Goal: Register for event/course

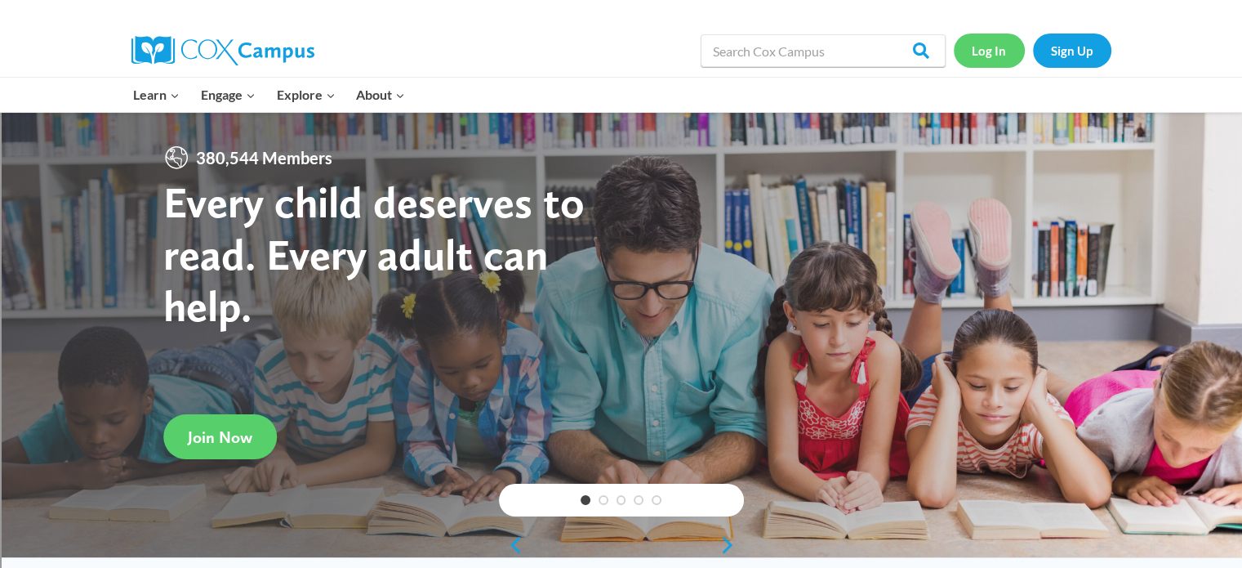
click at [1001, 47] on link "Log In" at bounding box center [989, 49] width 71 height 33
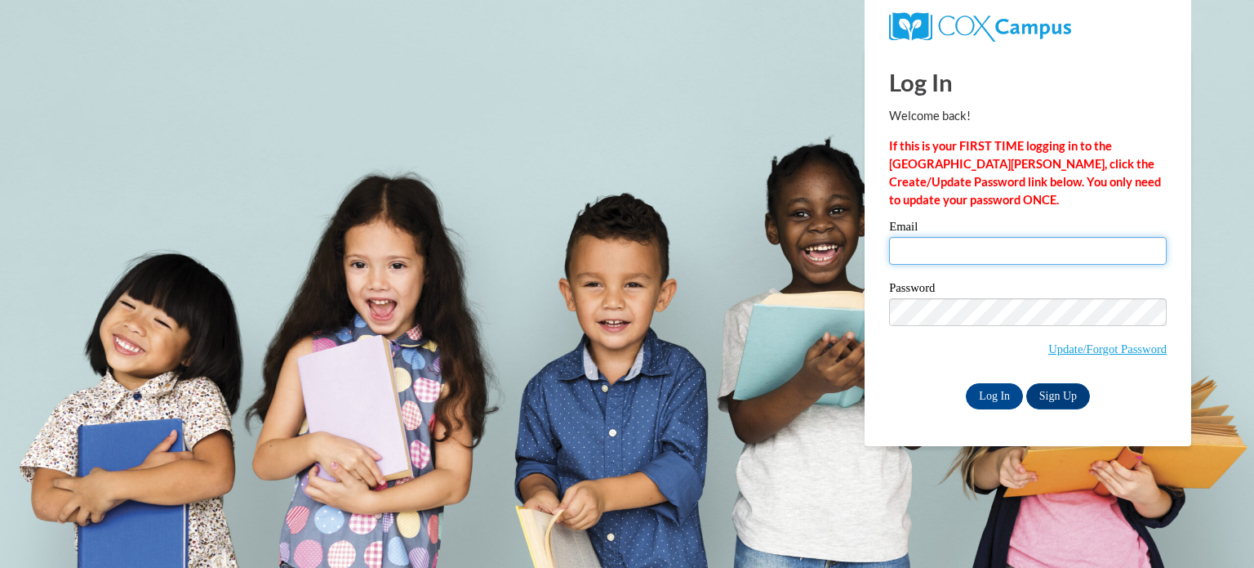
click at [971, 248] on input "Email" at bounding box center [1028, 251] width 278 height 28
click at [897, 352] on span "Update/Forgot Password" at bounding box center [1028, 332] width 278 height 68
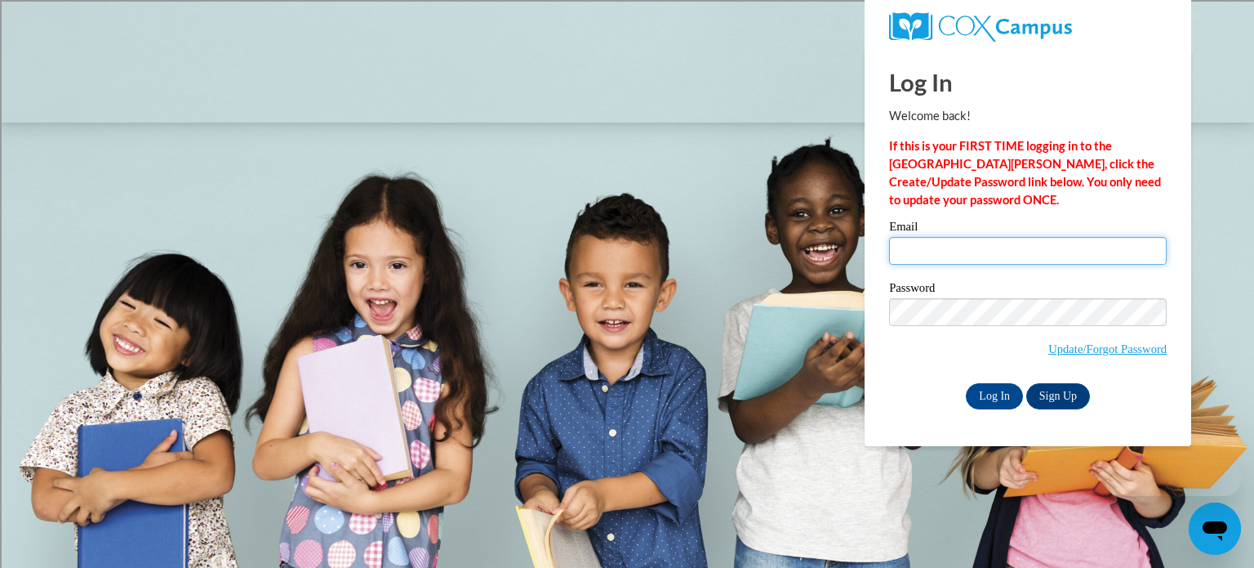
type input "borueri@sdmfschools.org"
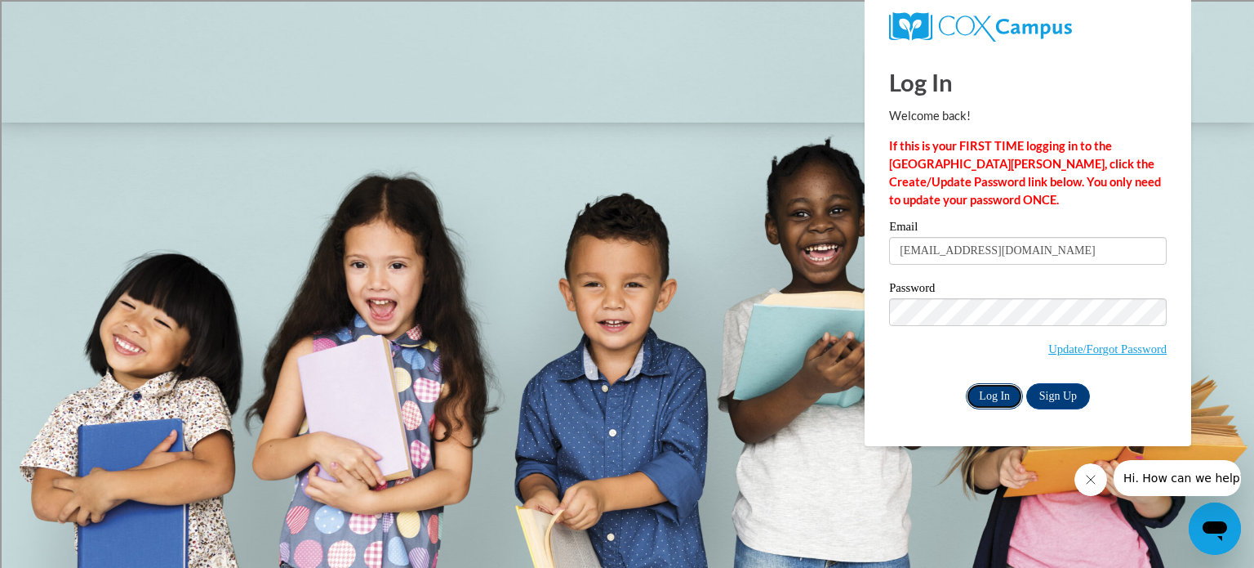
click at [985, 394] on input "Log In" at bounding box center [994, 396] width 57 height 26
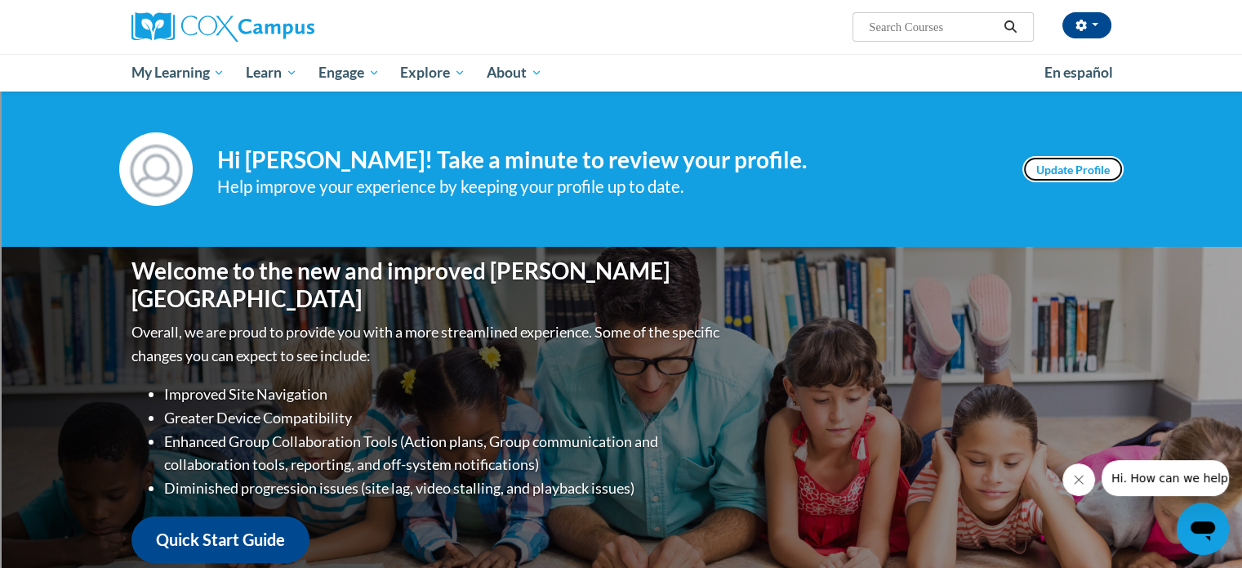
click at [1088, 170] on link "Update Profile" at bounding box center [1073, 169] width 101 height 26
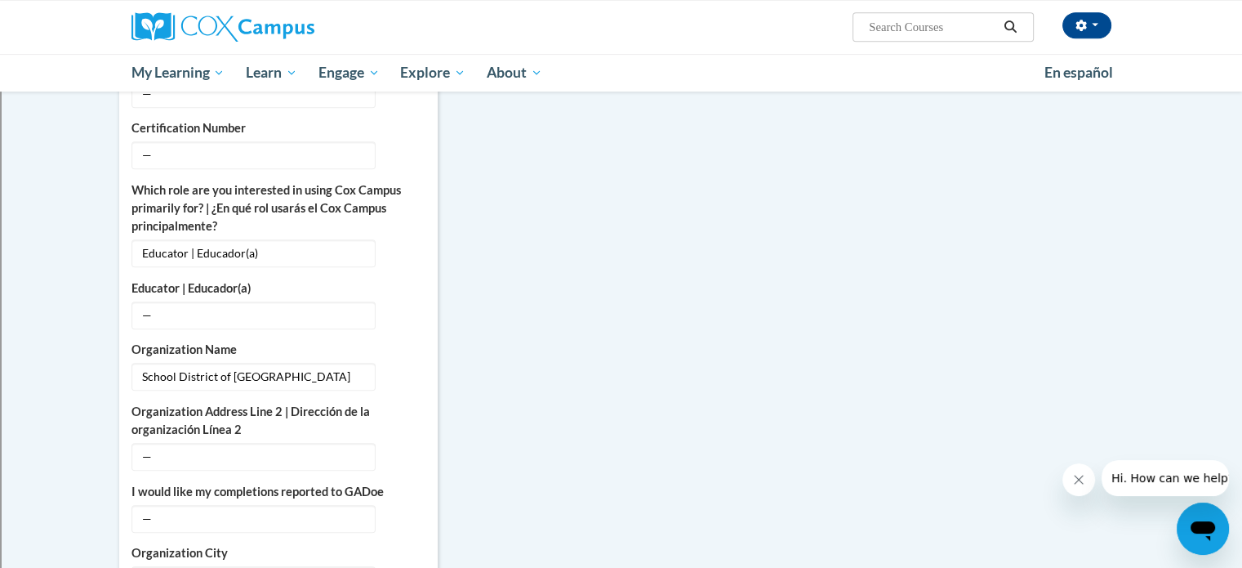
scroll to position [1470, 0]
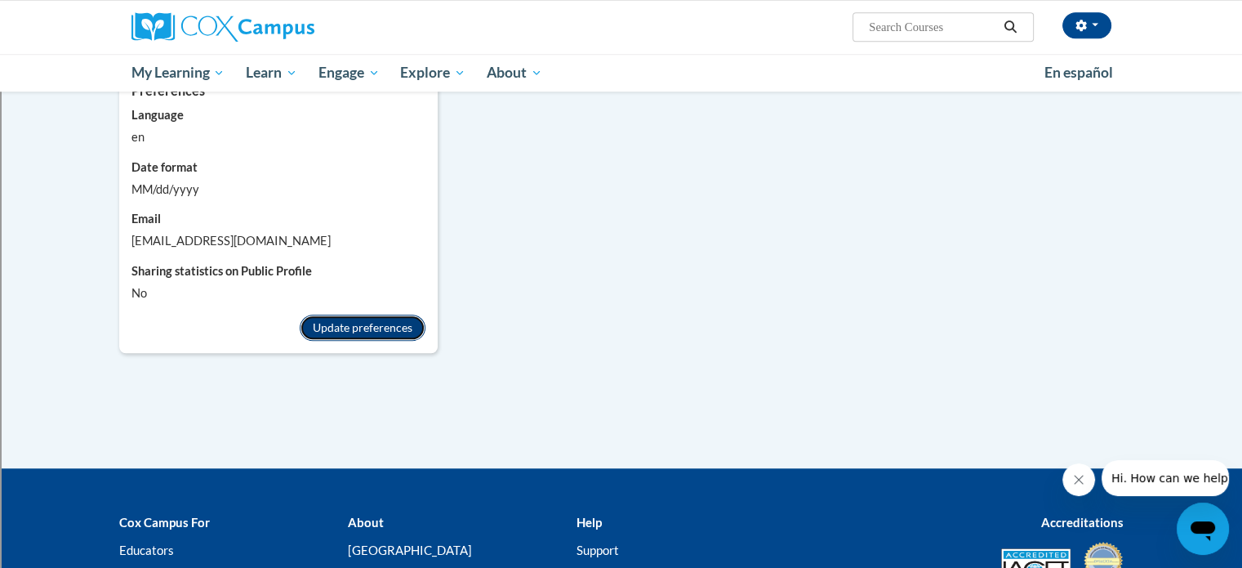
click at [369, 325] on button "Update preferences" at bounding box center [363, 327] width 126 height 26
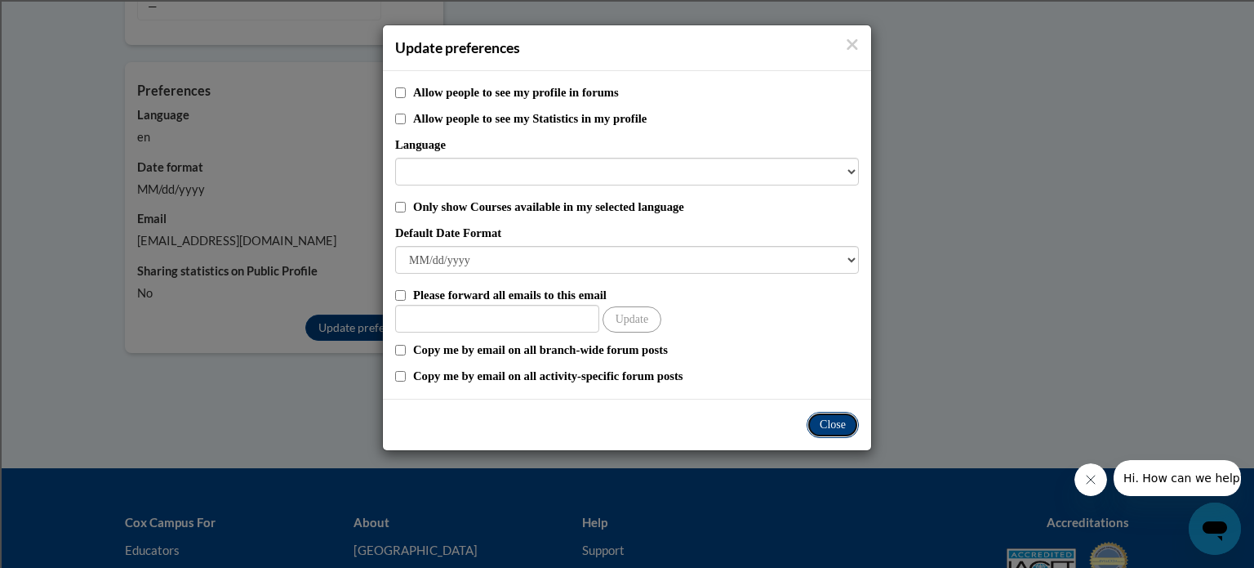
click at [841, 427] on button "Close" at bounding box center [833, 425] width 52 height 26
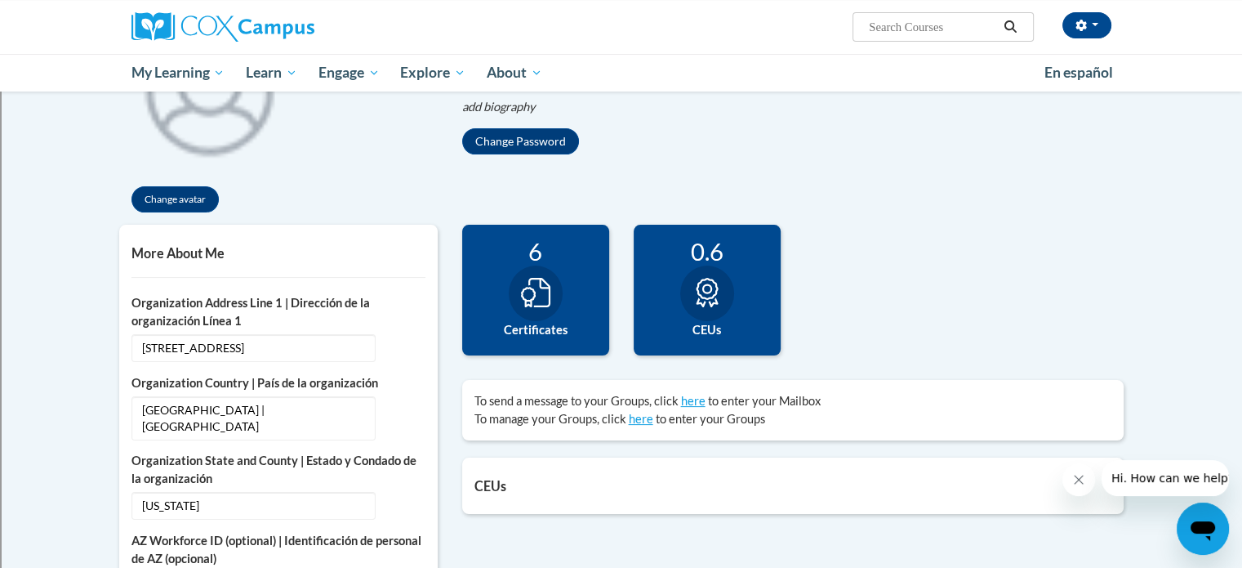
scroll to position [0, 0]
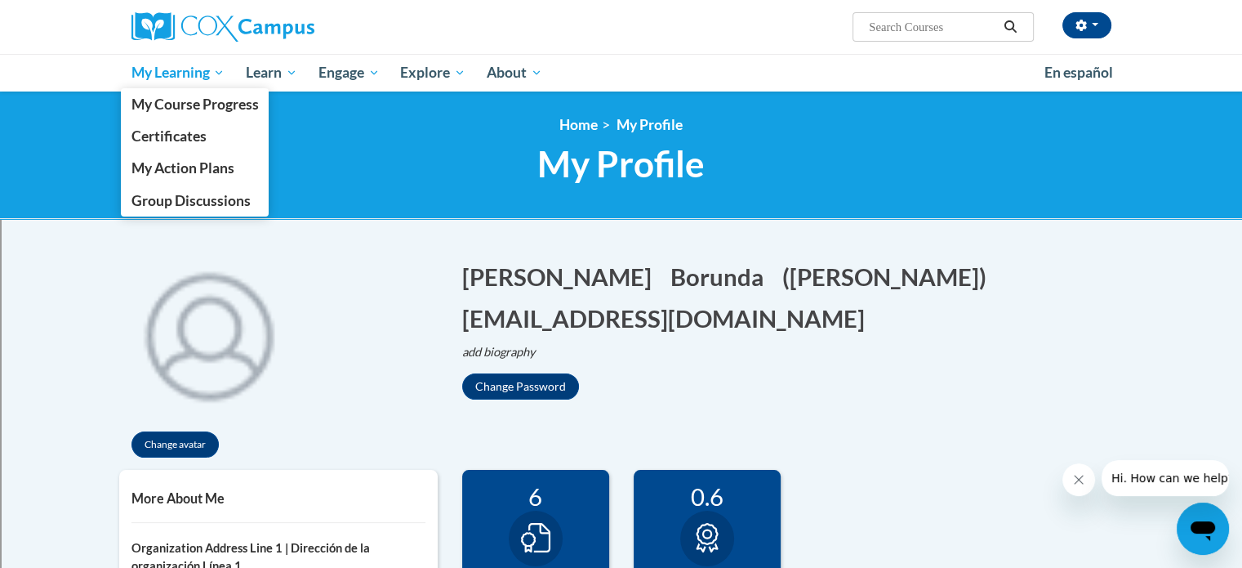
click at [202, 78] on span "My Learning" at bounding box center [178, 73] width 94 height 20
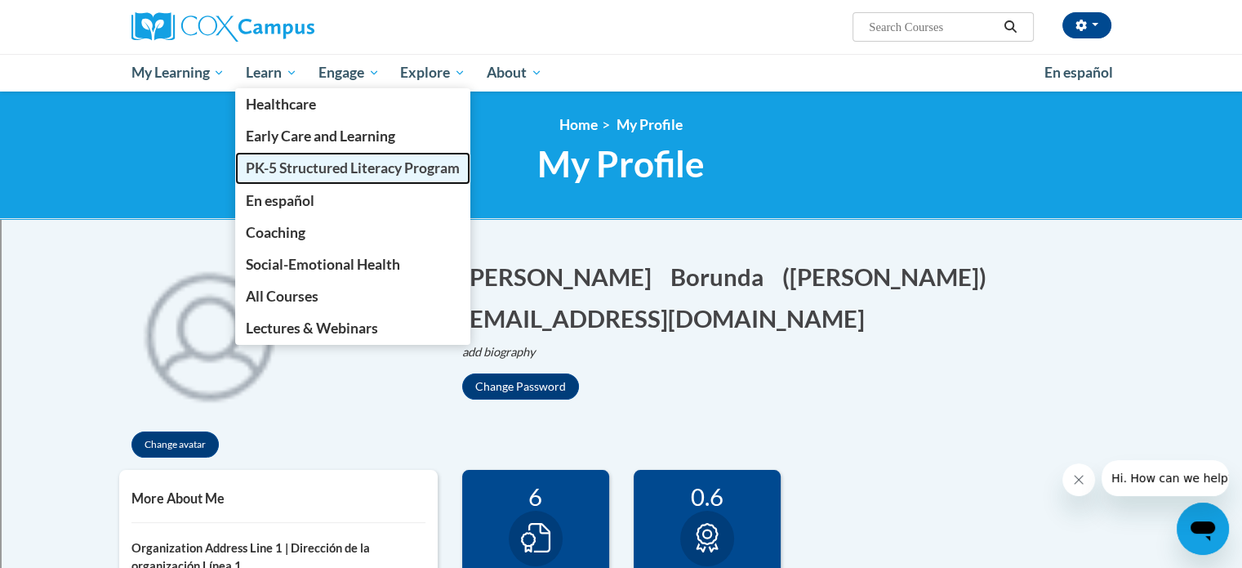
click at [341, 165] on span "PK-5 Structured Literacy Program" at bounding box center [353, 167] width 214 height 17
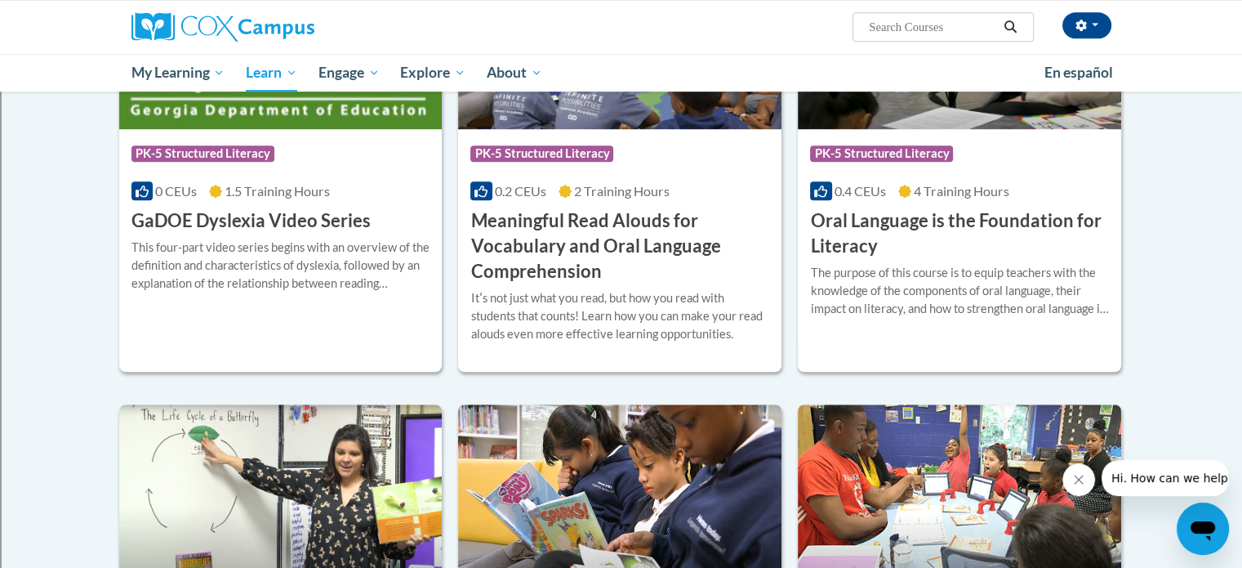
scroll to position [896, 0]
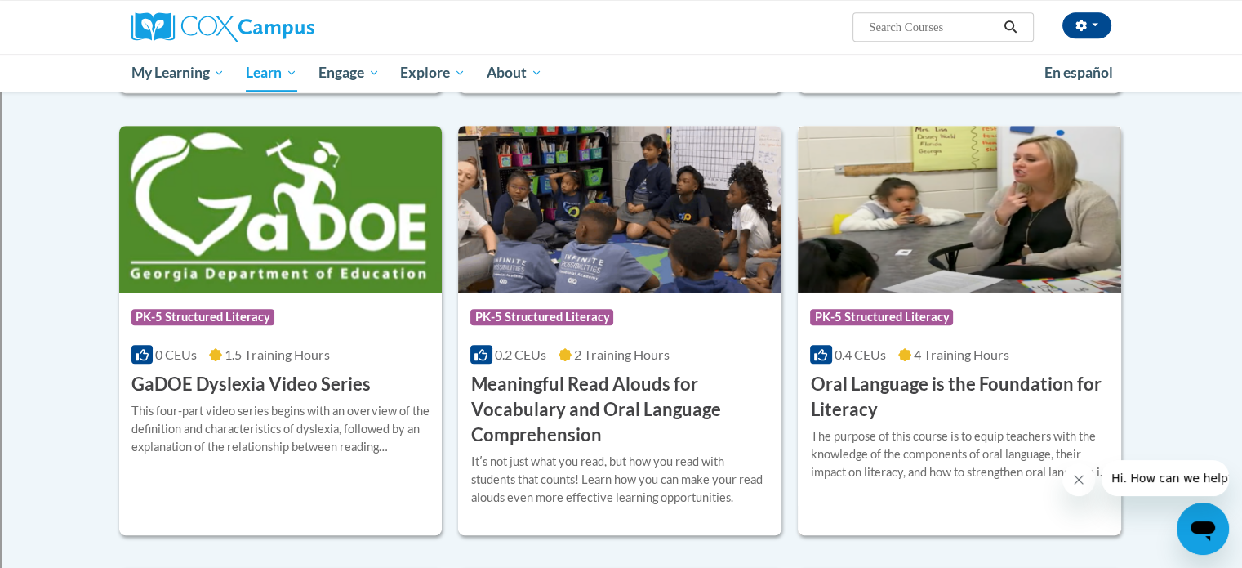
click at [1005, 387] on h3 "Oral Language is the Foundation for Literacy" at bounding box center [959, 397] width 299 height 51
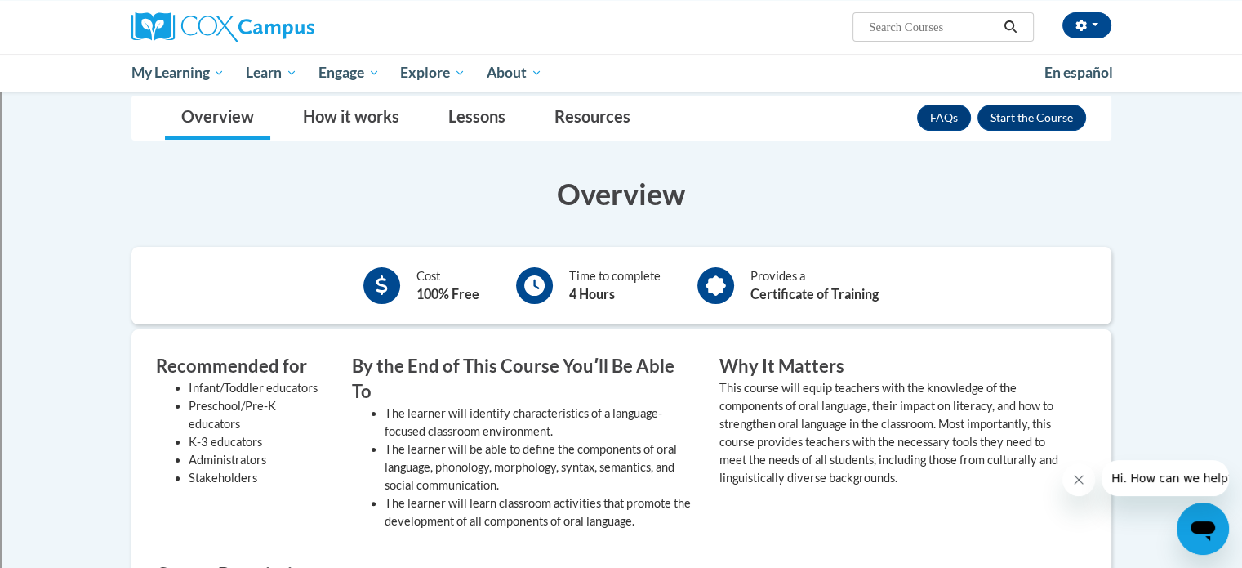
scroll to position [135, 0]
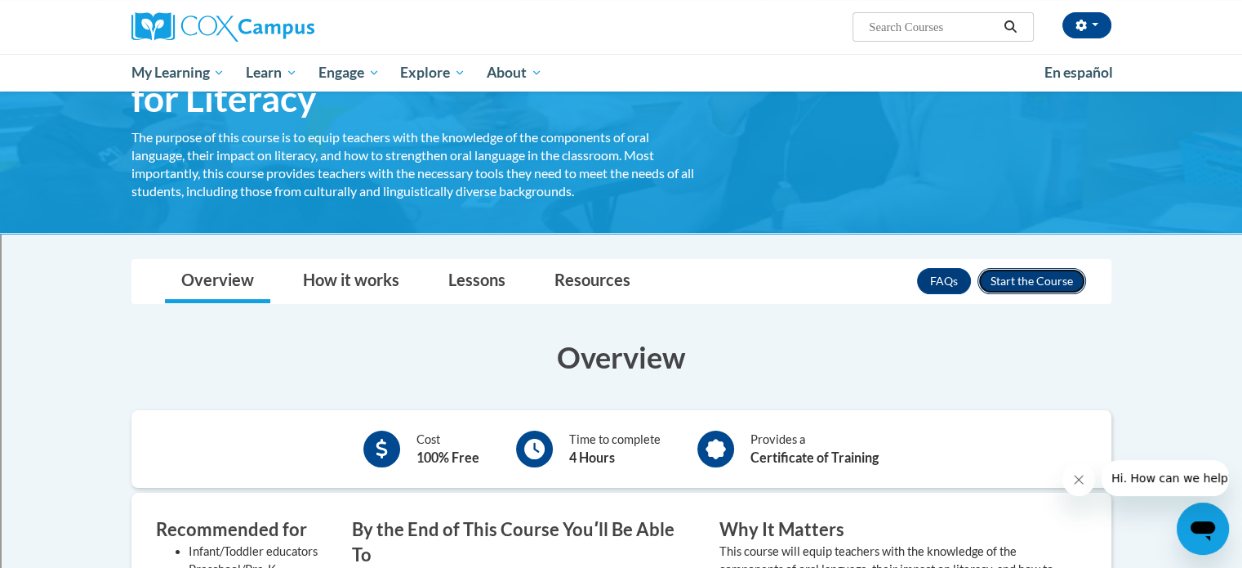
click at [1023, 270] on button "Enroll" at bounding box center [1032, 281] width 109 height 26
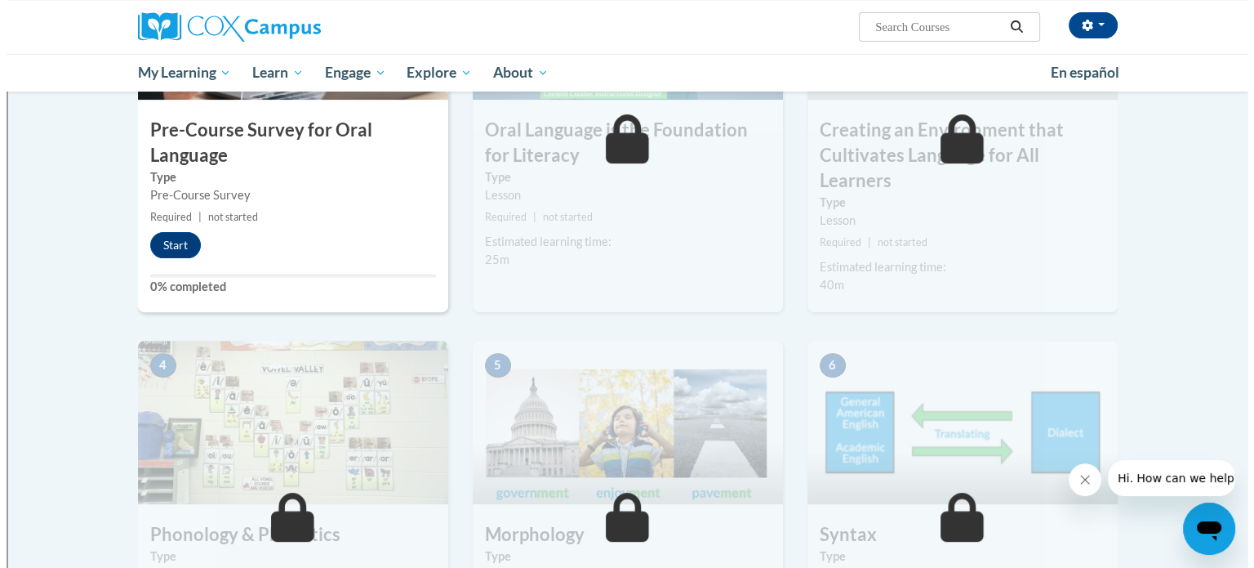
scroll to position [408, 0]
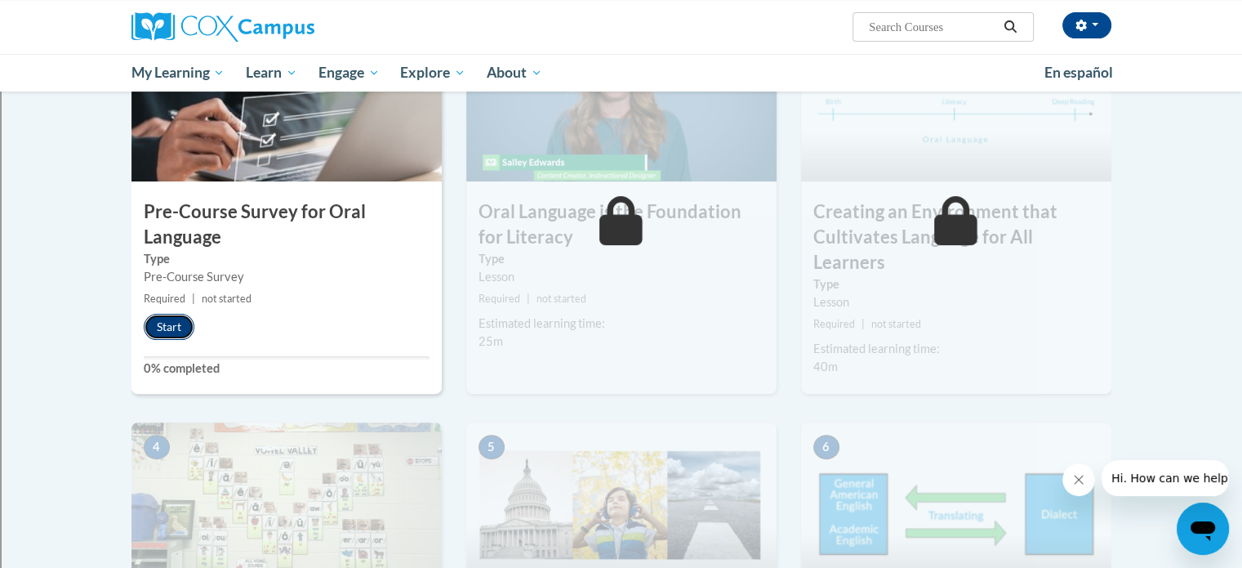
click at [157, 324] on button "Start" at bounding box center [169, 327] width 51 height 26
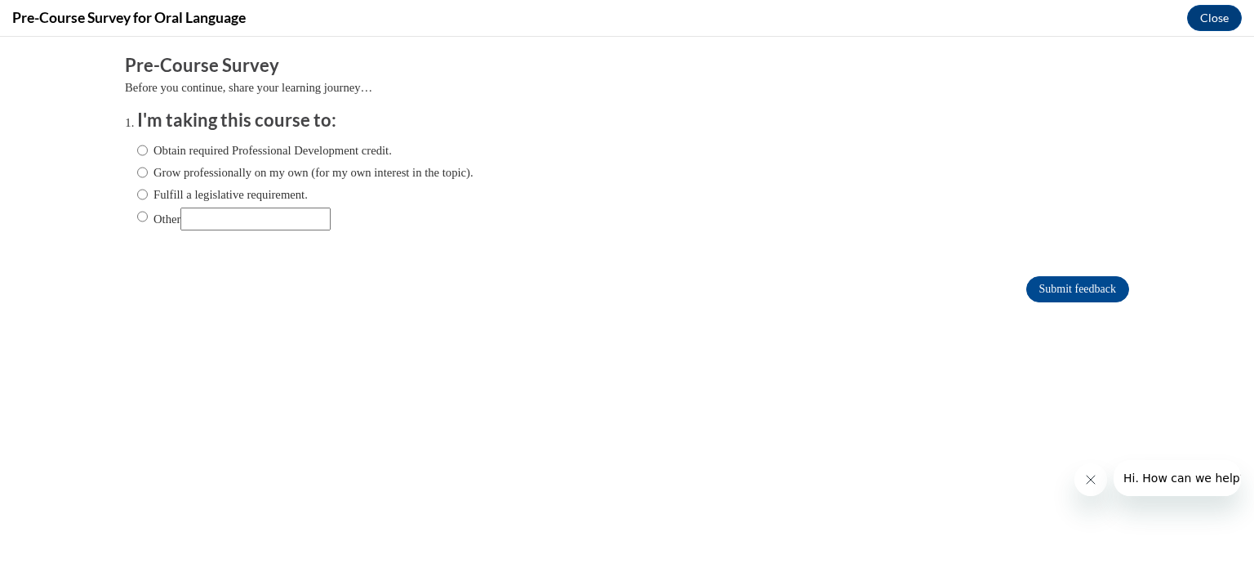
scroll to position [0, 0]
click at [189, 198] on label "Fulfill a legislative requirement." at bounding box center [222, 194] width 171 height 18
click at [148, 198] on input "Fulfill a legislative requirement." at bounding box center [142, 194] width 11 height 18
radio input "true"
click at [1075, 283] on input "Submit feedback" at bounding box center [1078, 289] width 103 height 26
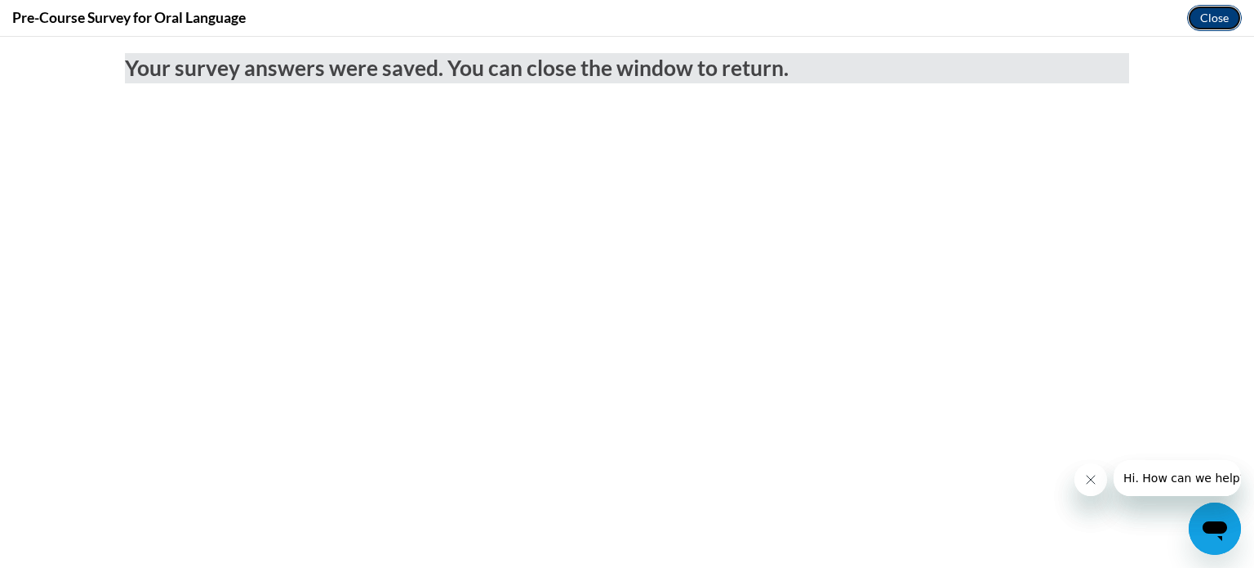
click at [1214, 12] on button "Close" at bounding box center [1215, 18] width 55 height 26
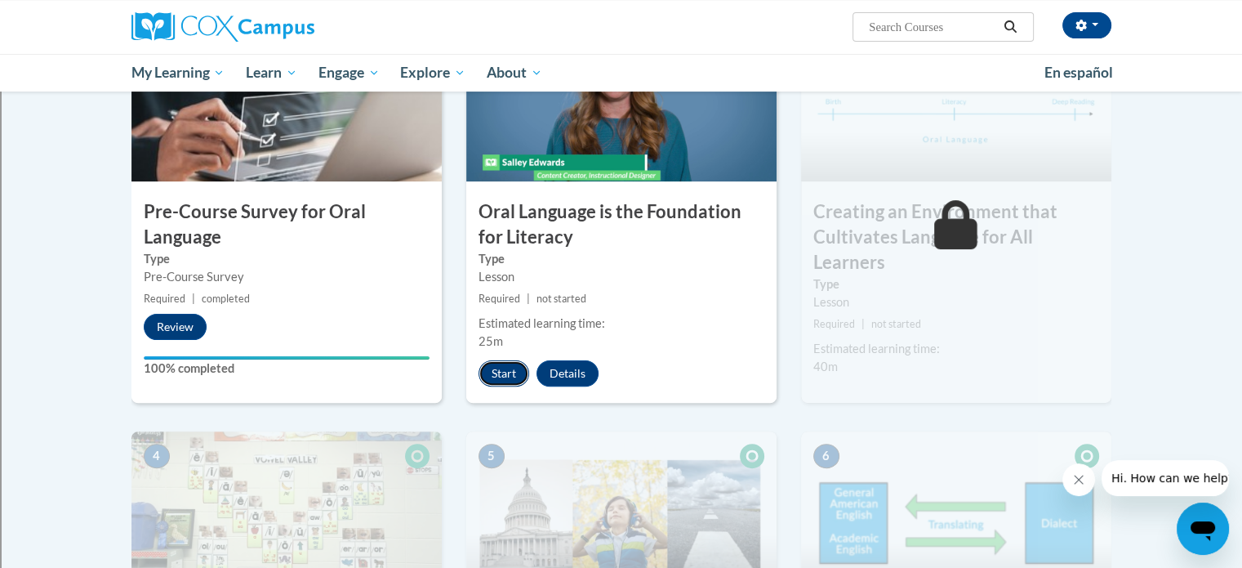
click at [489, 372] on button "Start" at bounding box center [504, 373] width 51 height 26
